Goal: Use online tool/utility: Utilize a website feature to perform a specific function

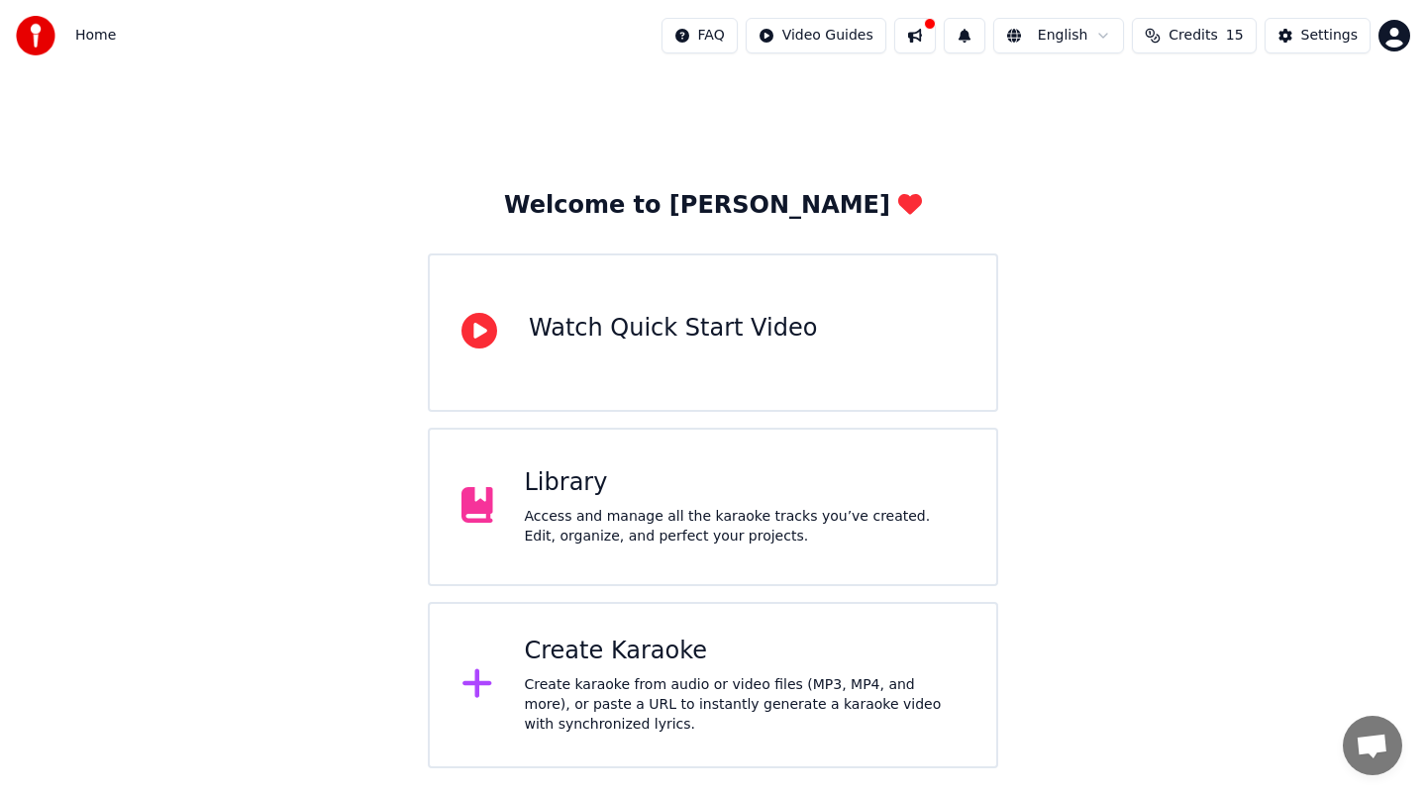
click at [485, 680] on icon at bounding box center [478, 684] width 32 height 36
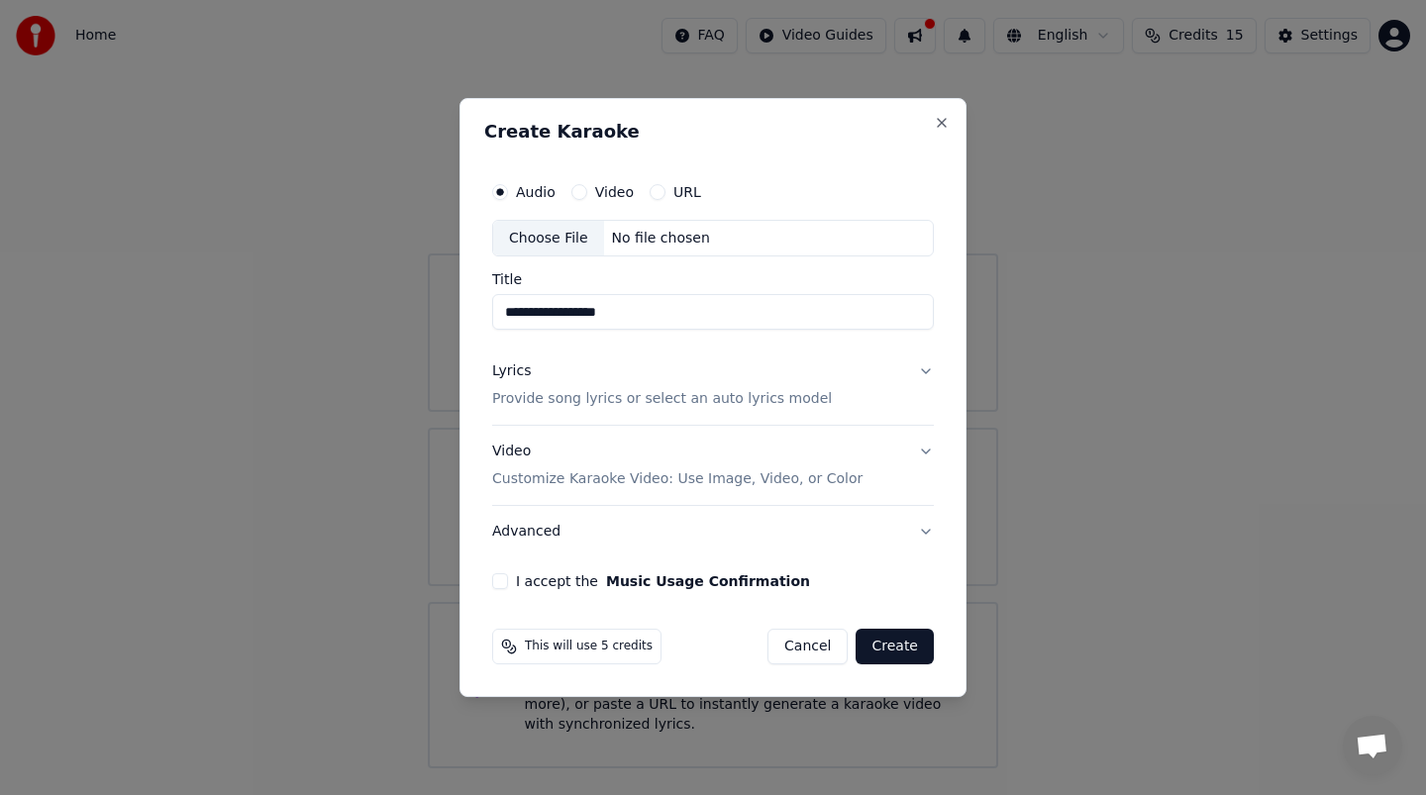
click at [928, 373] on button "Lyrics Provide song lyrics or select an auto lyrics model" at bounding box center [713, 386] width 442 height 79
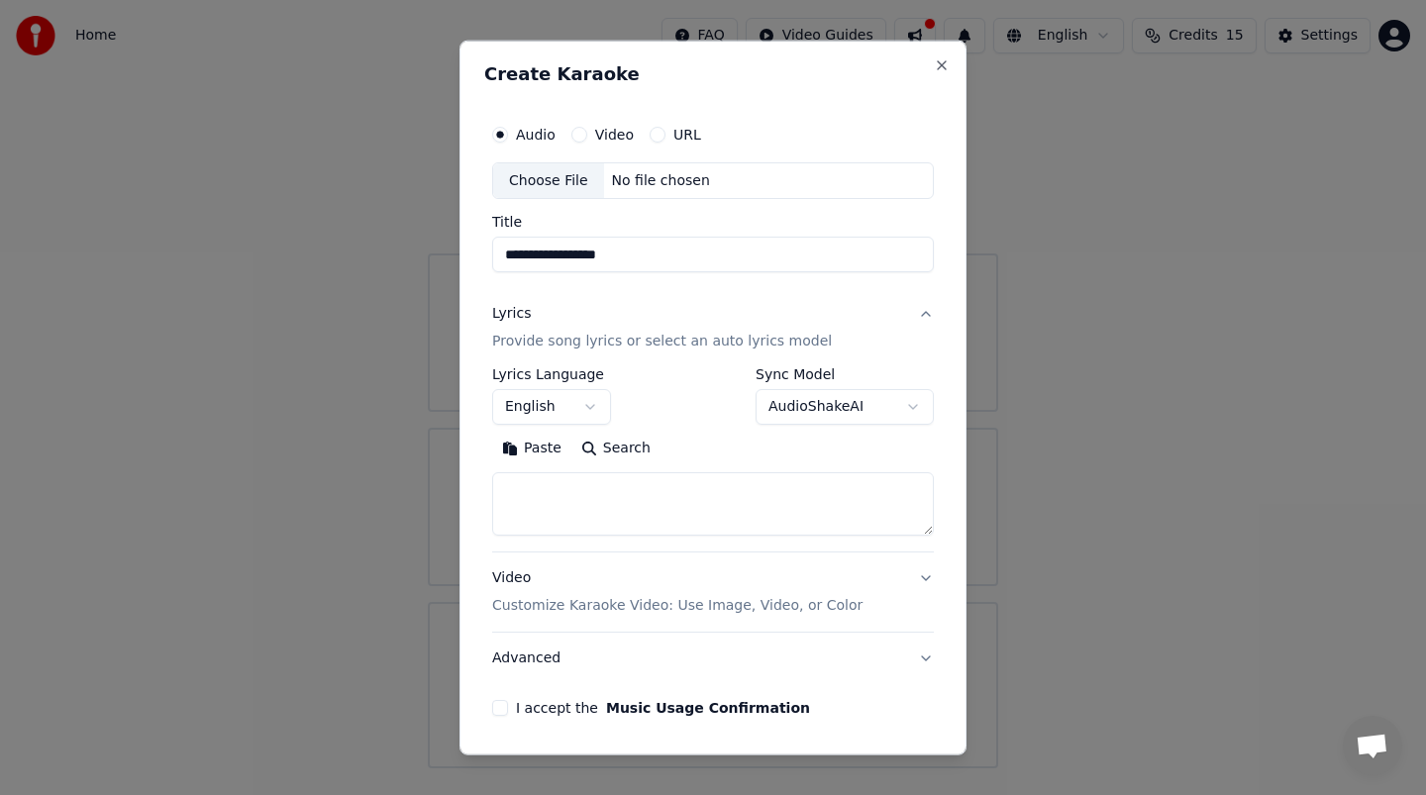
scroll to position [68, 0]
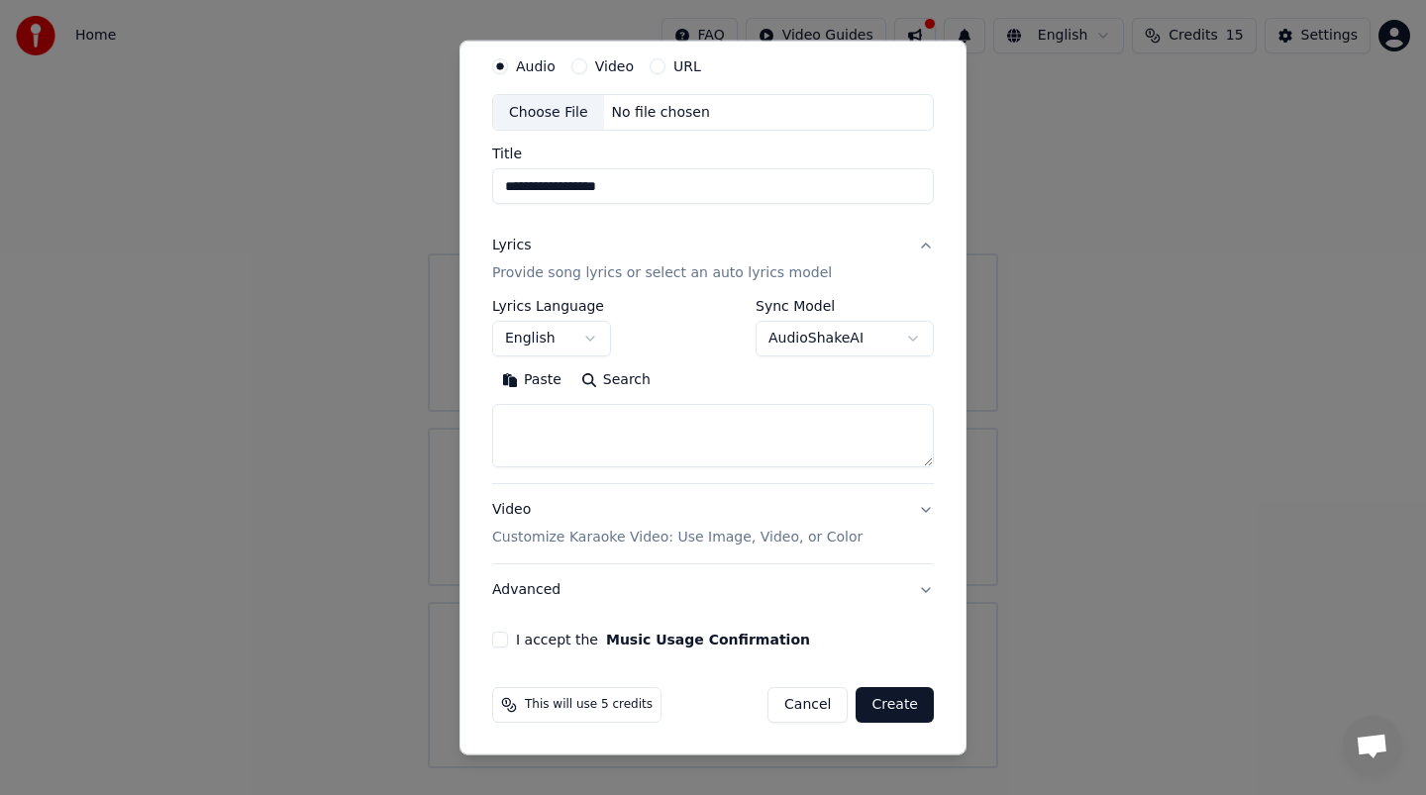
click at [500, 639] on button "I accept the Music Usage Confirmation" at bounding box center [500, 640] width 16 height 16
click at [869, 701] on button "Create" at bounding box center [895, 705] width 78 height 36
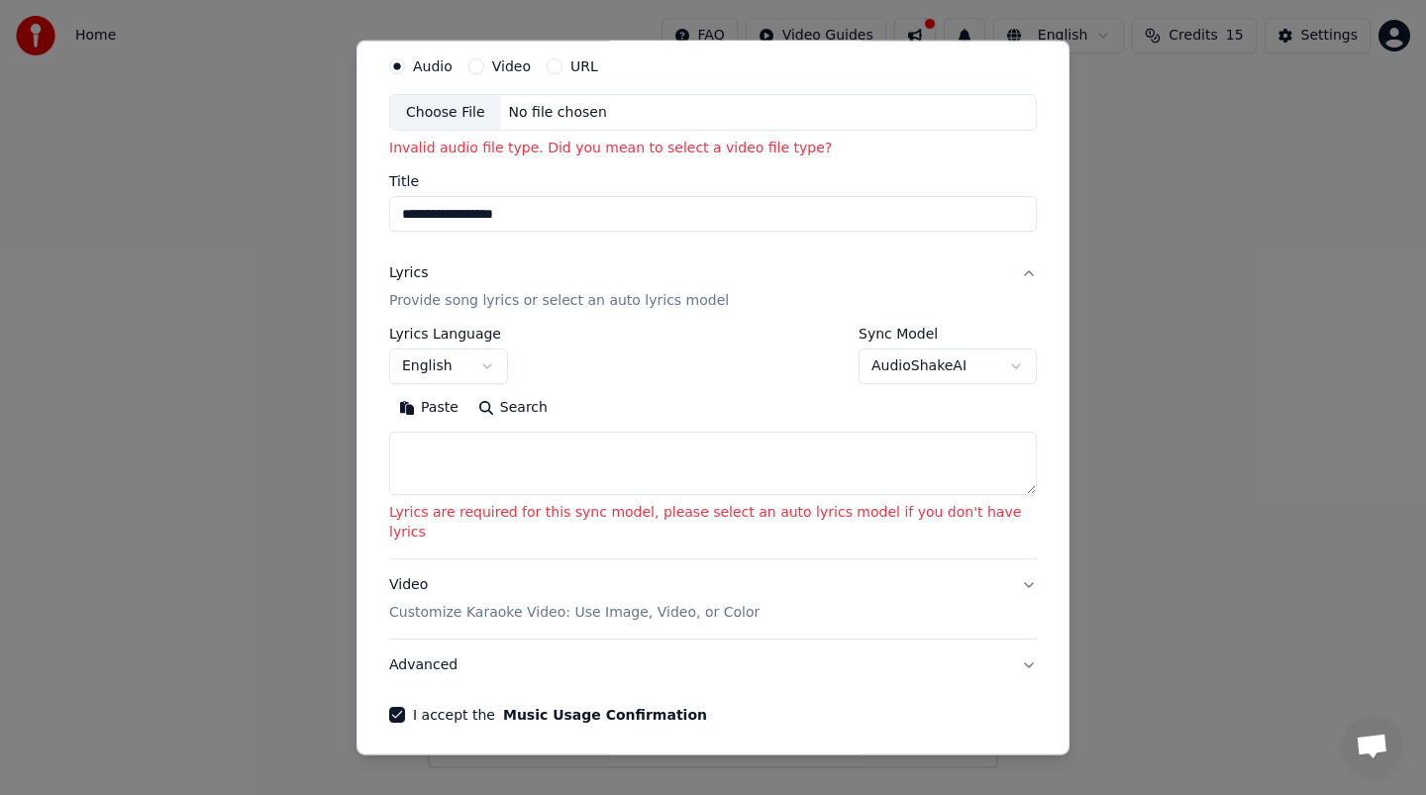
click at [540, 113] on div "No file chosen" at bounding box center [558, 112] width 114 height 20
type input "**********"
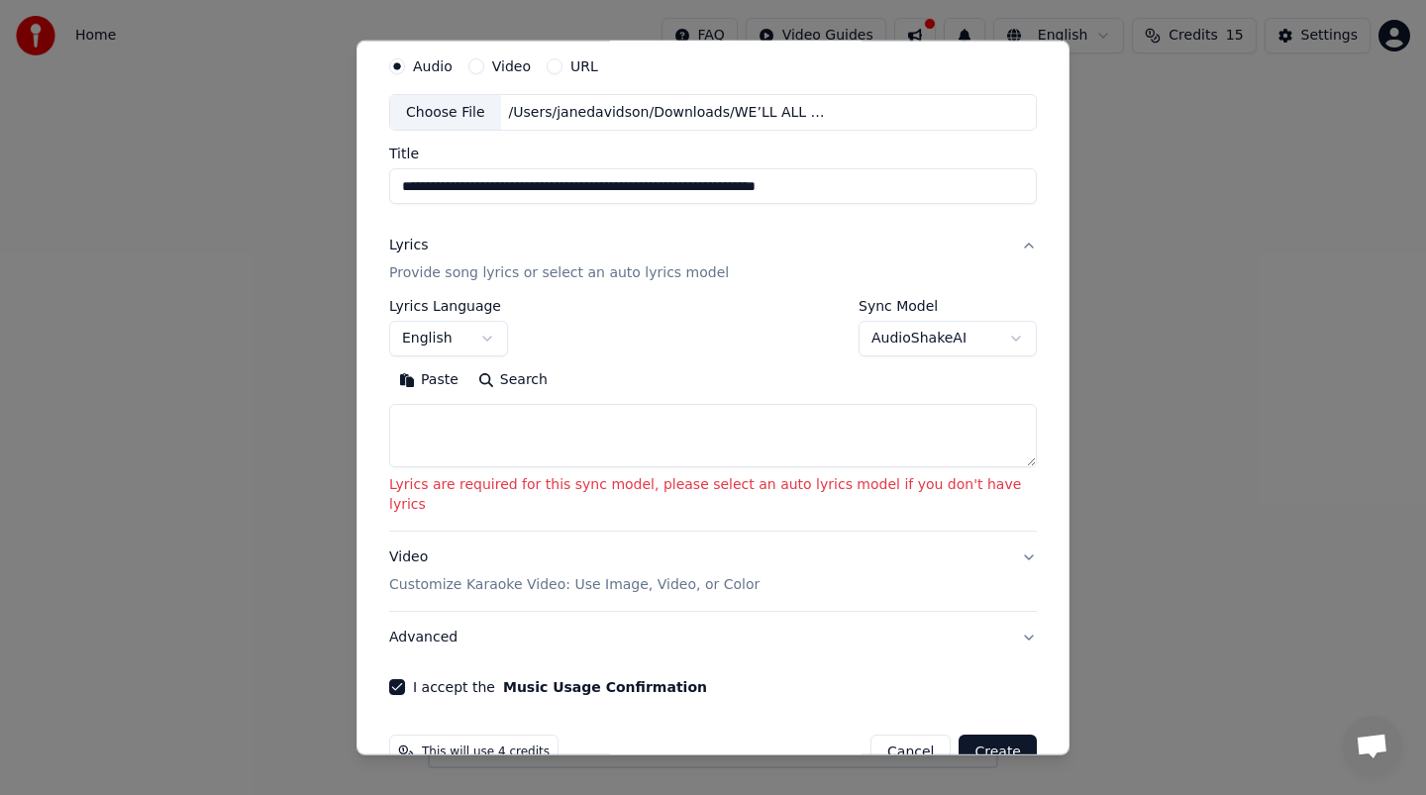
click at [978, 735] on button "Create" at bounding box center [998, 753] width 78 height 36
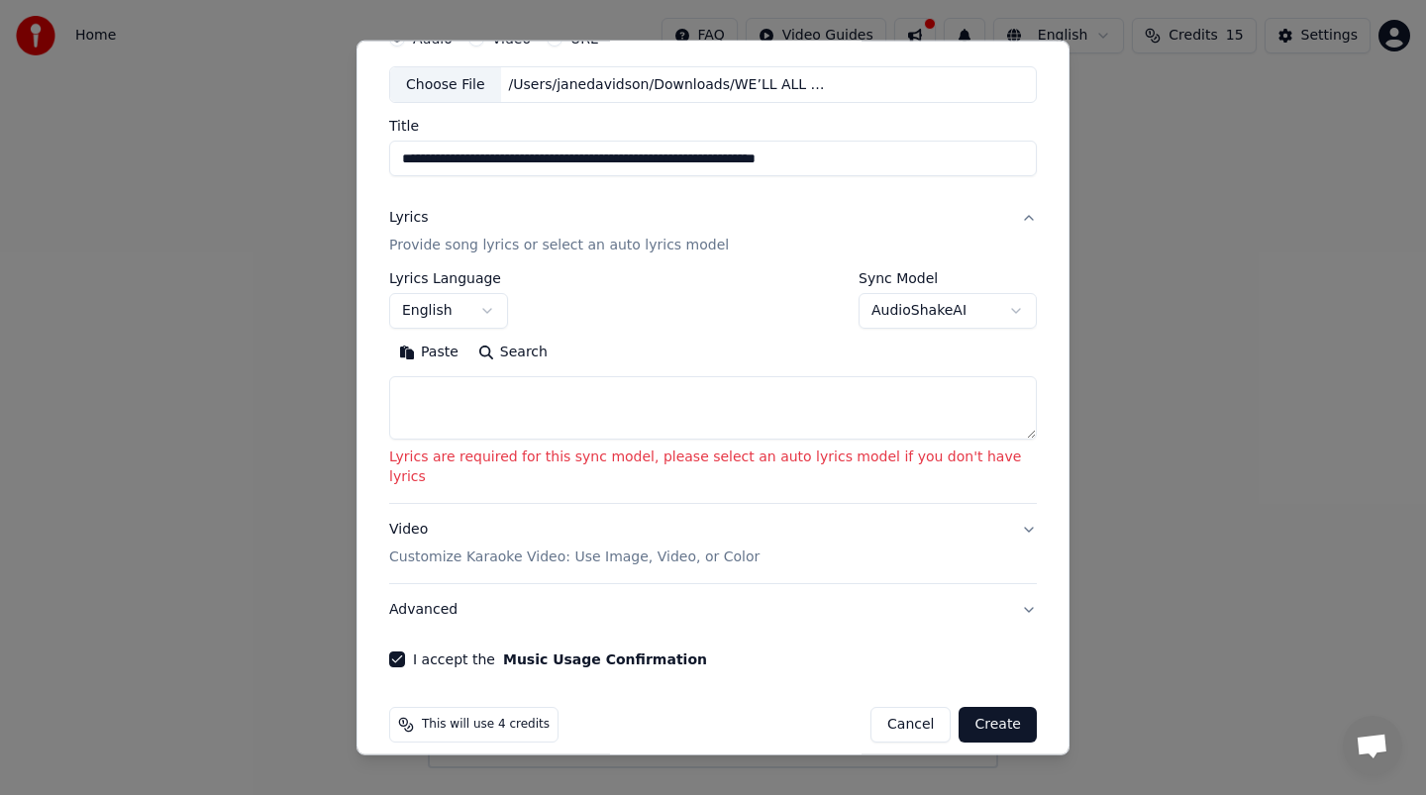
scroll to position [95, 0]
click at [984, 708] on button "Create" at bounding box center [998, 726] width 78 height 36
click at [713, 660] on form "**********" at bounding box center [713, 381] width 664 height 741
click at [518, 718] on span "This will use 4 credits" at bounding box center [486, 726] width 128 height 16
click at [619, 409] on textarea at bounding box center [713, 408] width 648 height 63
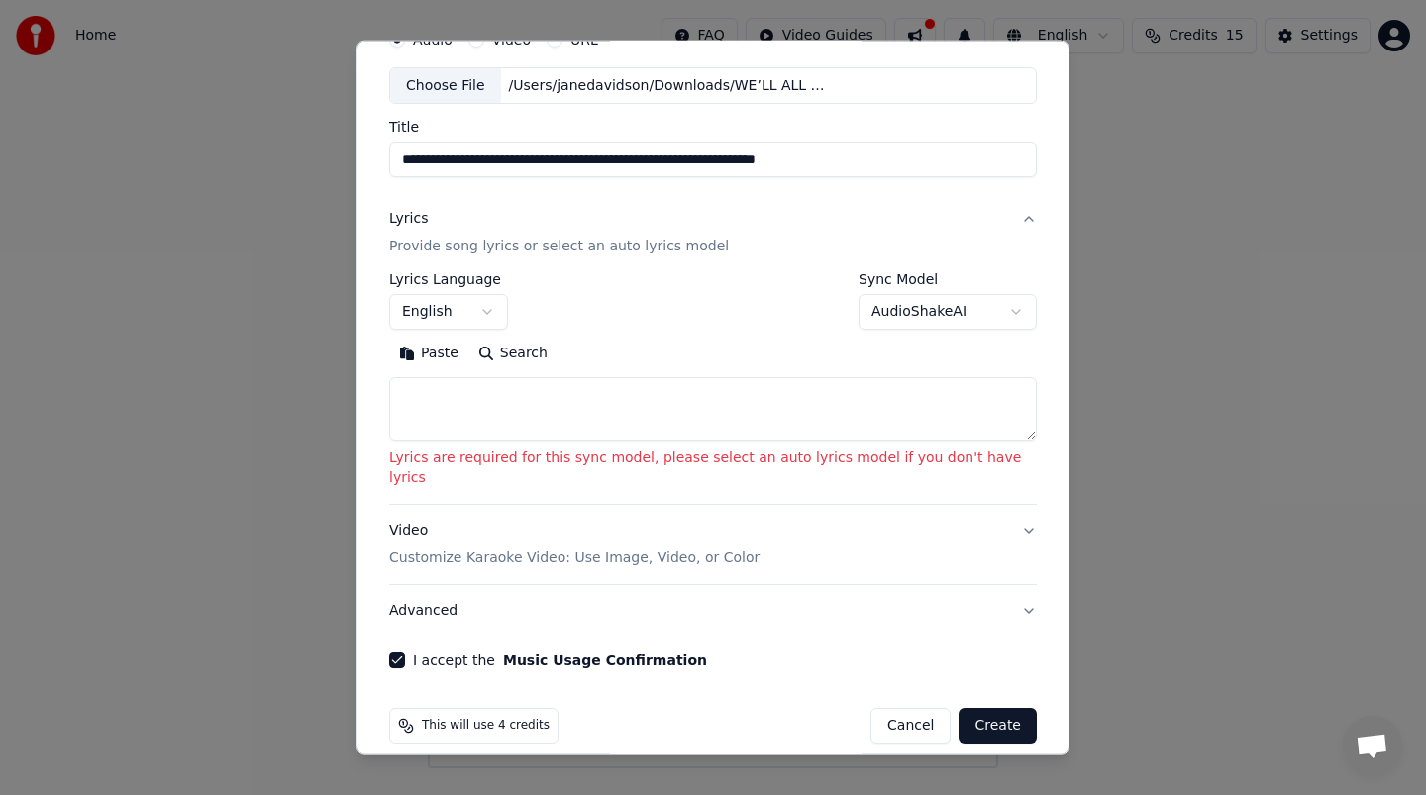
paste textarea "**********"
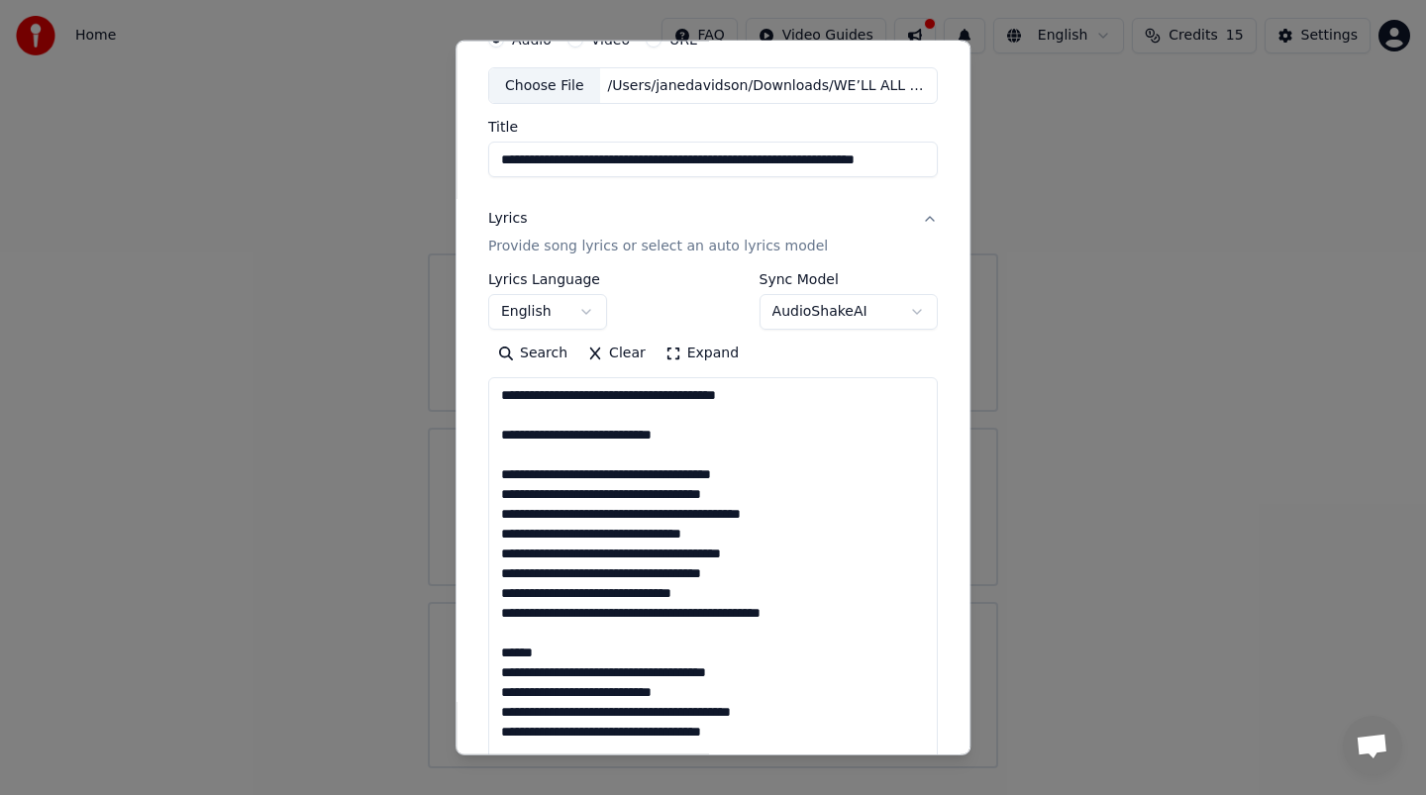
scroll to position [68, 0]
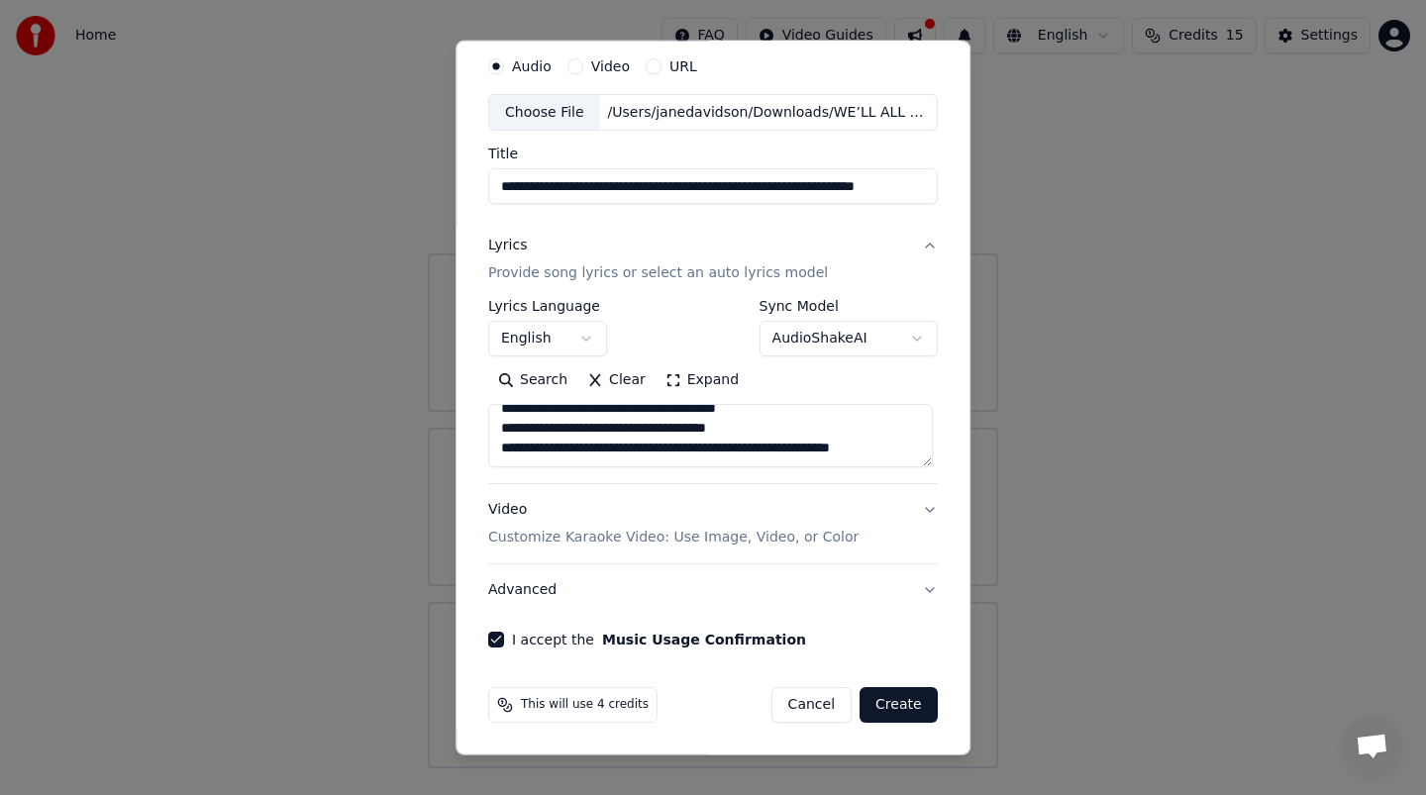
type textarea "**********"
click at [887, 706] on button "Create" at bounding box center [899, 705] width 78 height 36
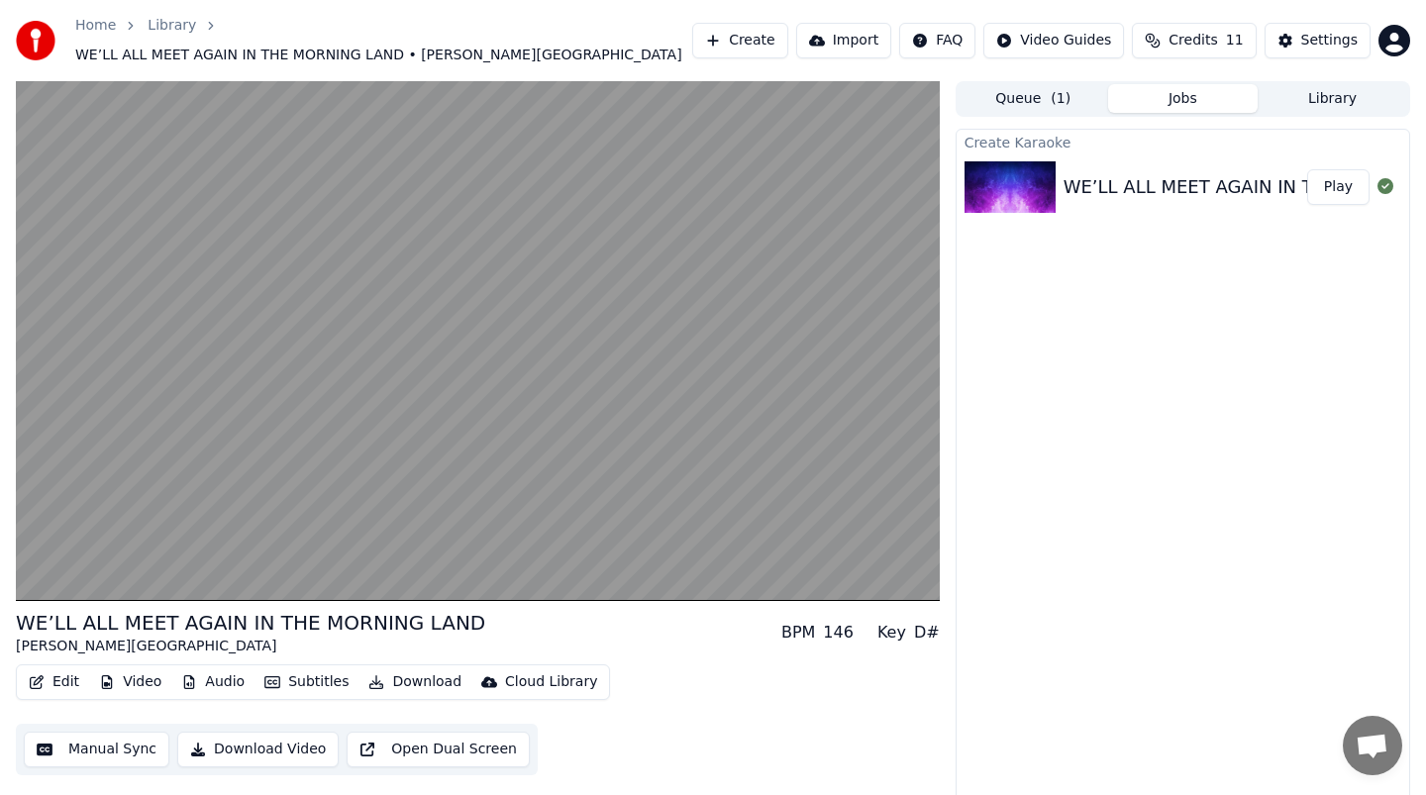
click at [1351, 179] on button "Play" at bounding box center [1339, 187] width 62 height 36
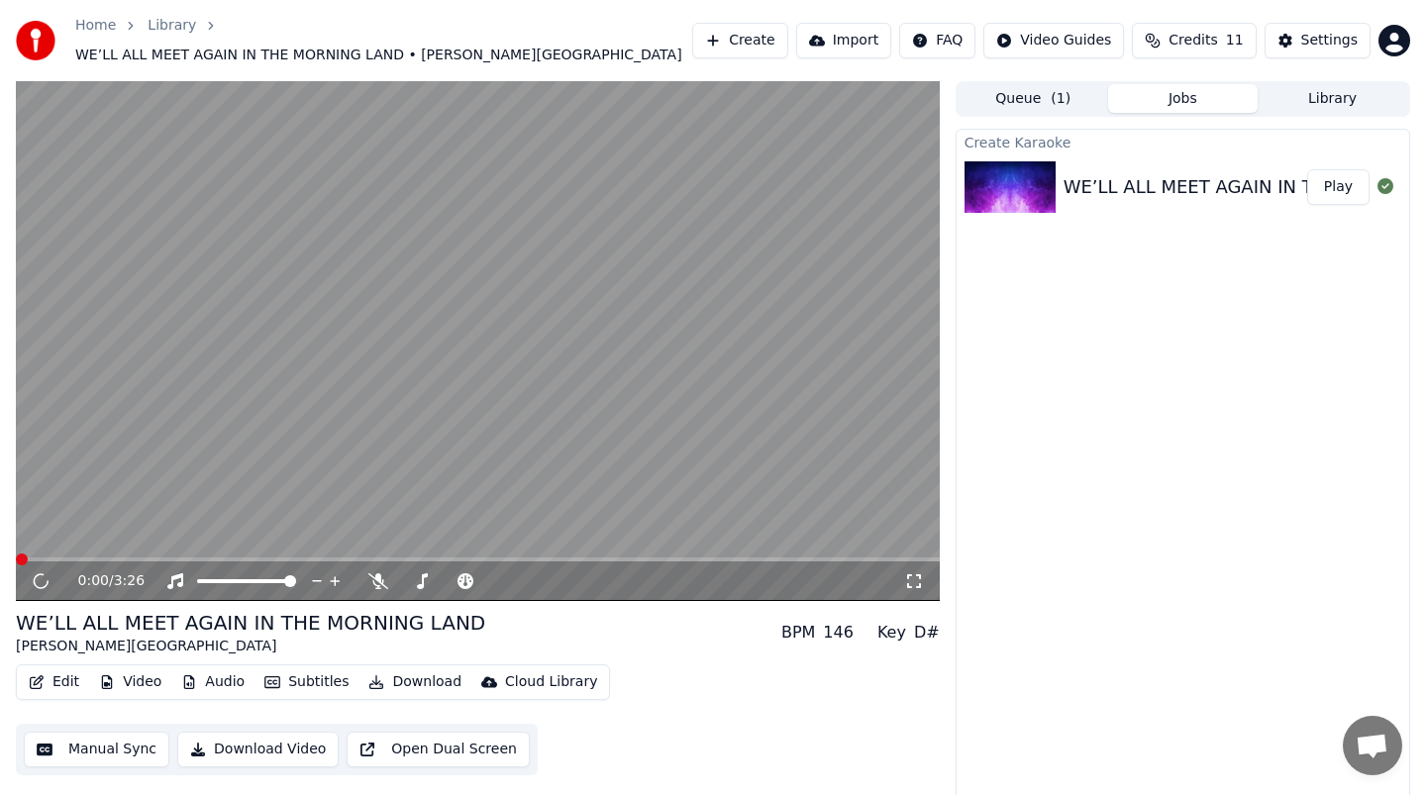
click at [1351, 179] on button "Play" at bounding box center [1339, 187] width 62 height 36
click at [41, 575] on icon at bounding box center [41, 582] width 12 height 14
click at [35, 574] on icon at bounding box center [55, 582] width 47 height 16
click at [38, 575] on icon at bounding box center [41, 582] width 12 height 14
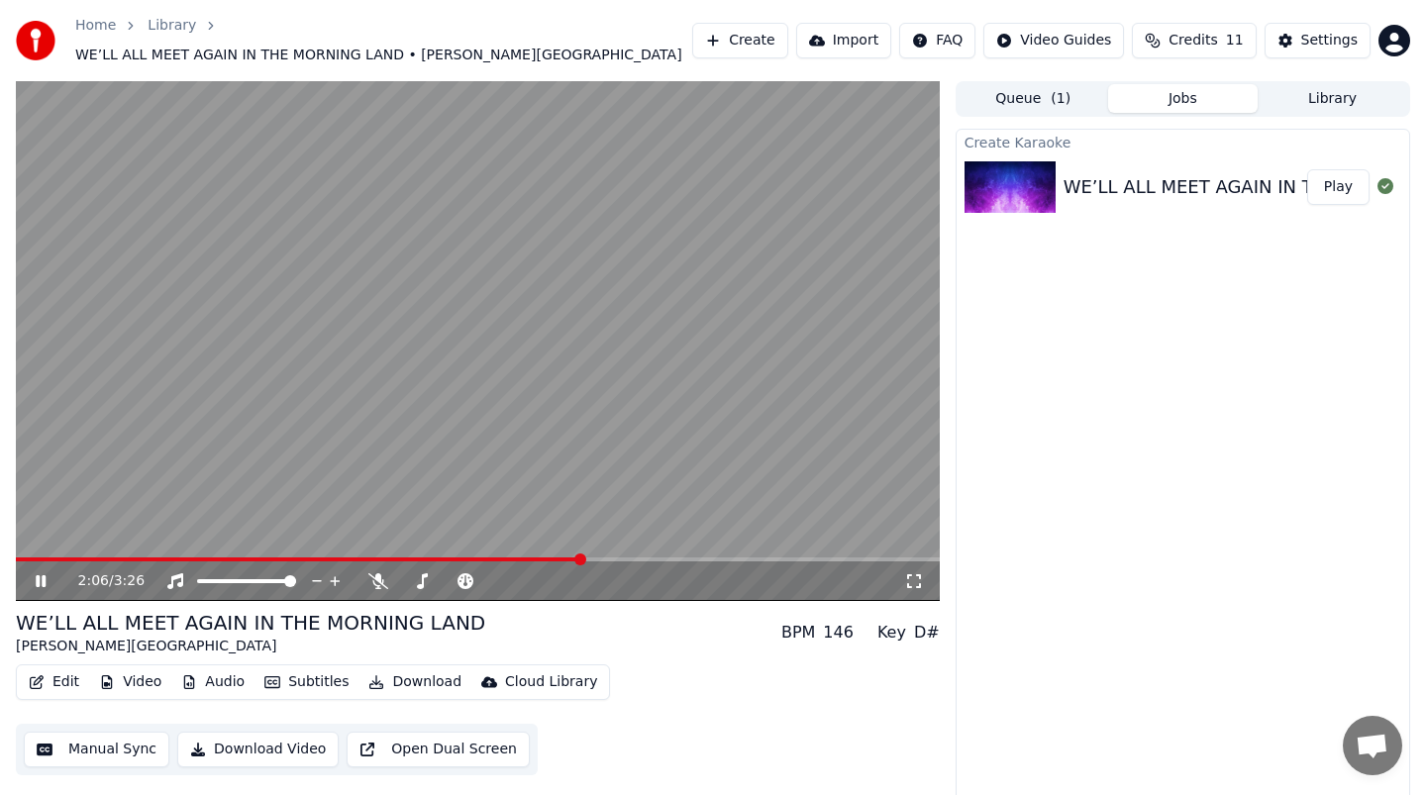
click at [47, 574] on icon at bounding box center [55, 582] width 47 height 16
